Goal: Navigation & Orientation: Understand site structure

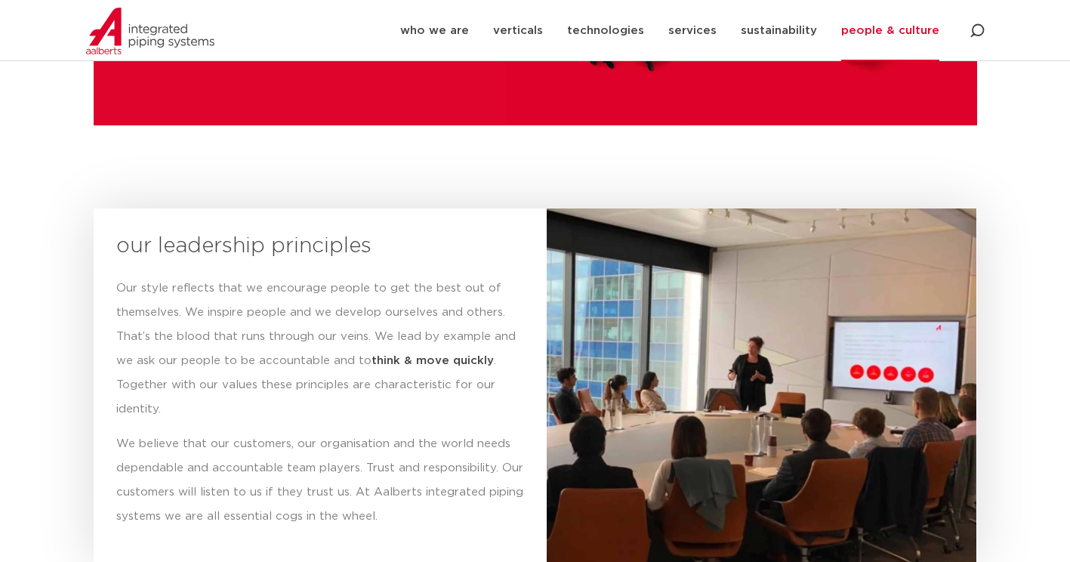
scroll to position [2061, 0]
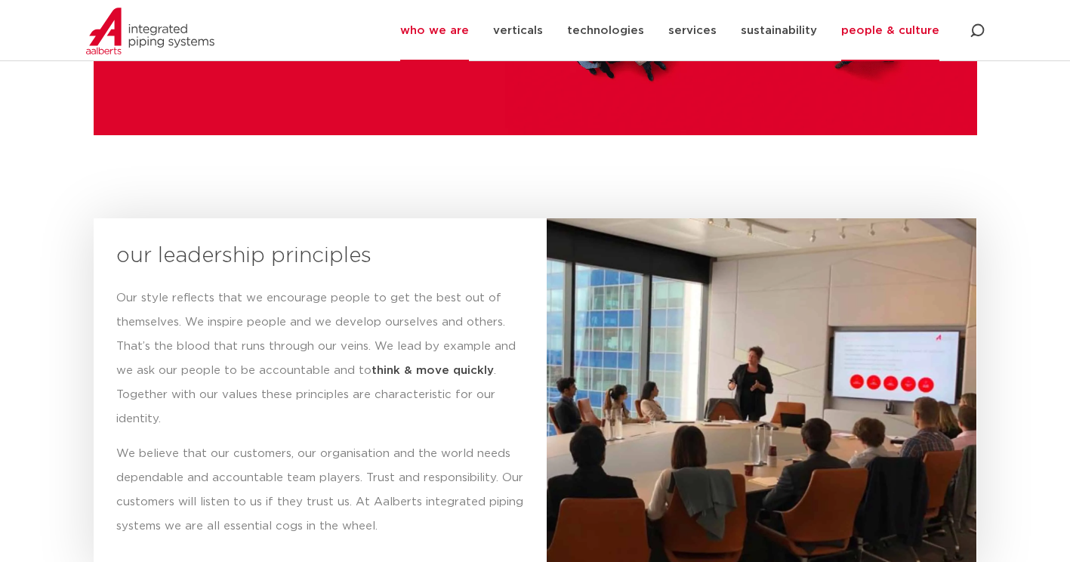
click at [450, 29] on link "who we are" at bounding box center [434, 30] width 69 height 61
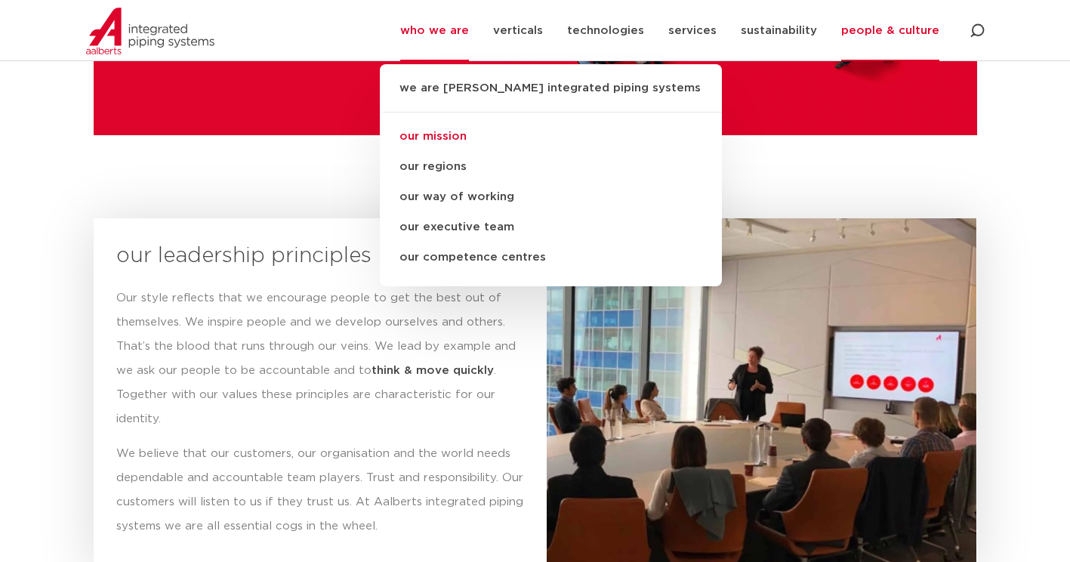
click at [458, 129] on link "our mission" at bounding box center [551, 137] width 342 height 30
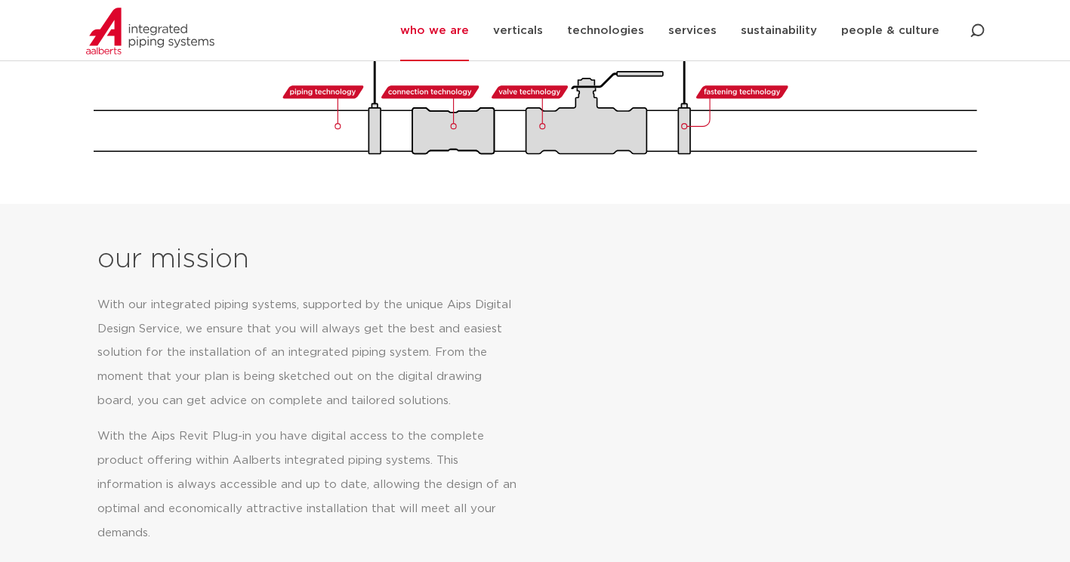
scroll to position [475, 0]
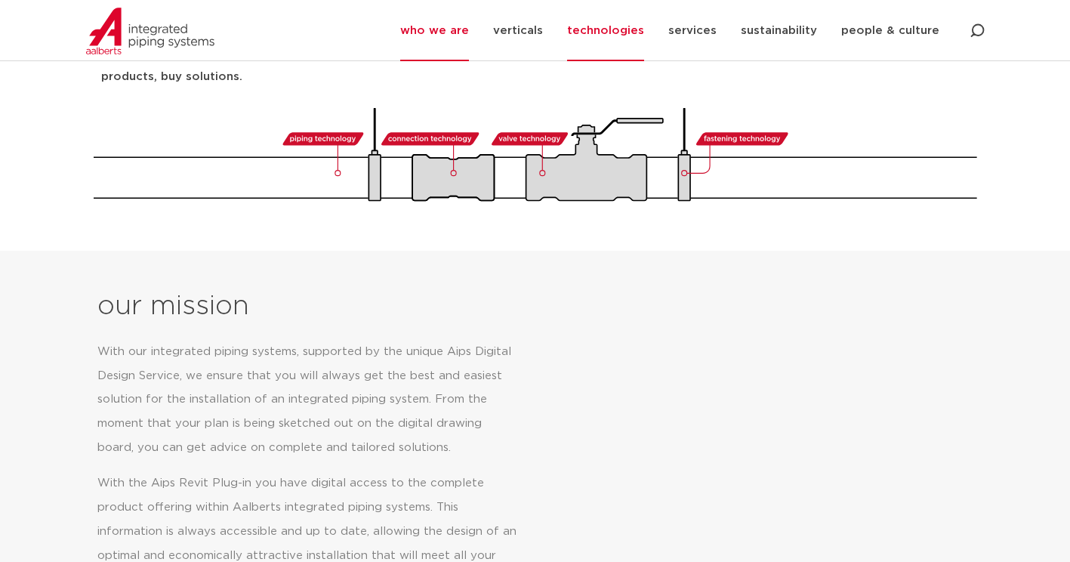
click at [618, 29] on link "technologies" at bounding box center [605, 30] width 77 height 61
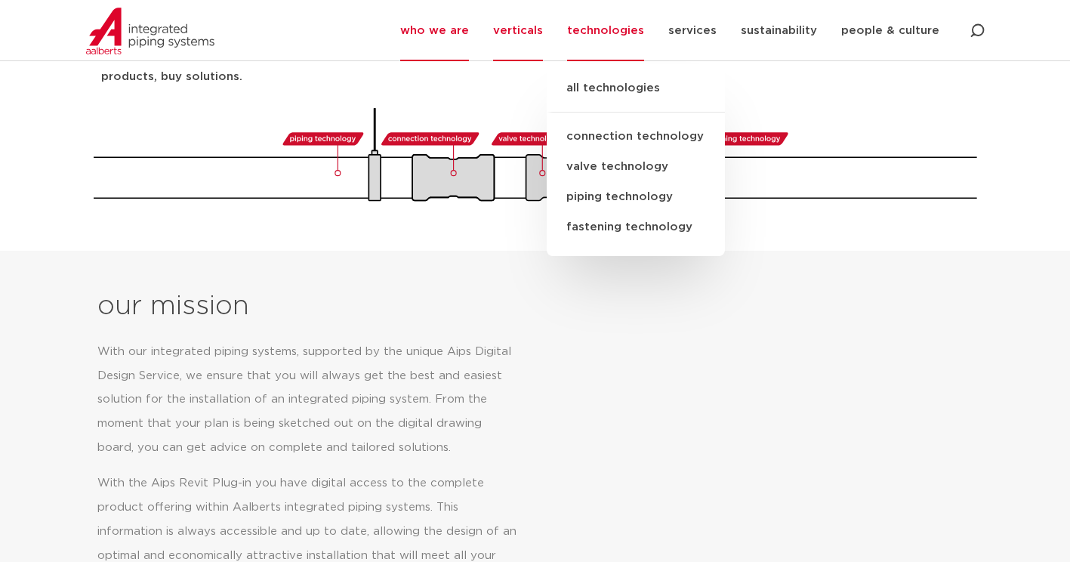
click at [539, 29] on link "verticals" at bounding box center [518, 30] width 50 height 61
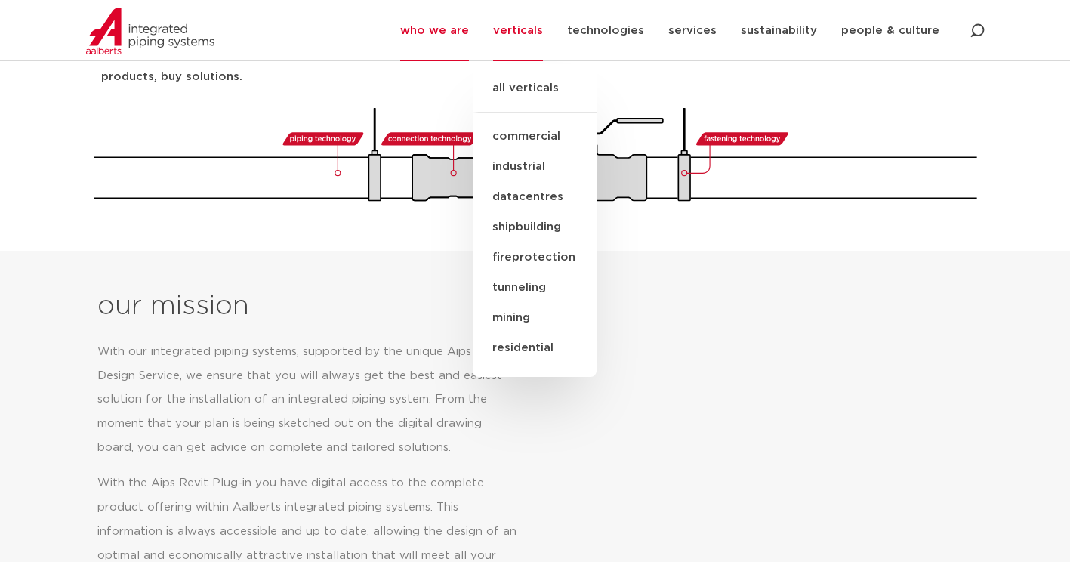
click at [524, 141] on link "commercial" at bounding box center [535, 137] width 124 height 30
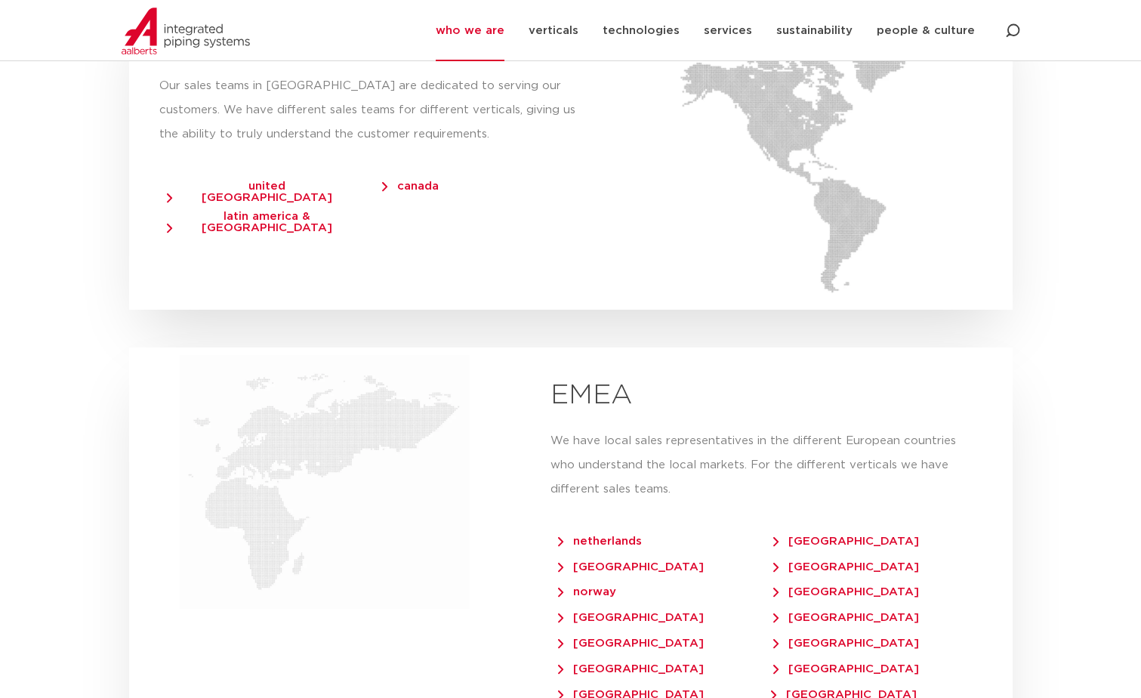
scroll to position [2795, 0]
